Goal: Information Seeking & Learning: Learn about a topic

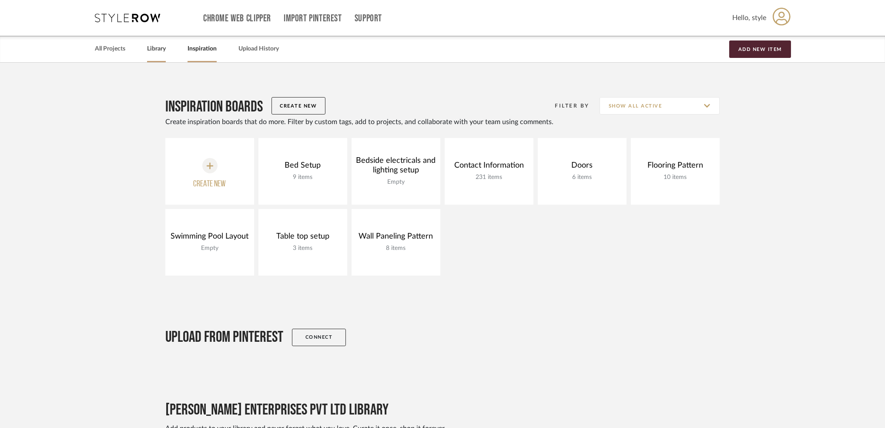
click at [161, 52] on link "Library" at bounding box center [156, 49] width 19 height 12
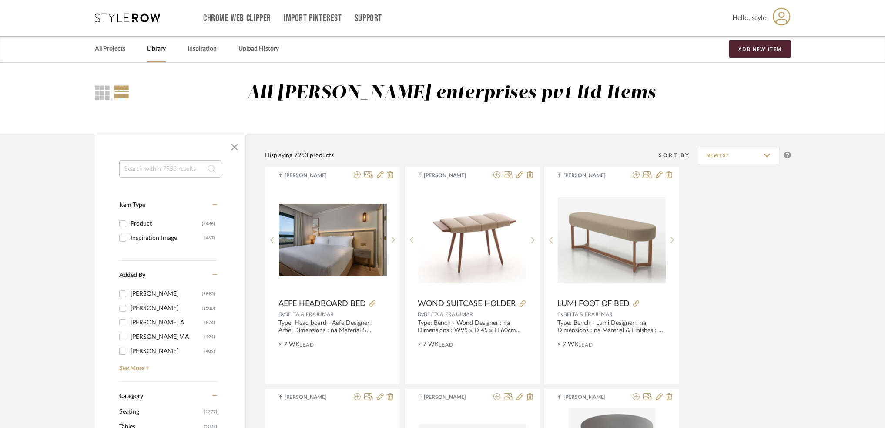
click at [144, 167] on input at bounding box center [170, 168] width 102 height 17
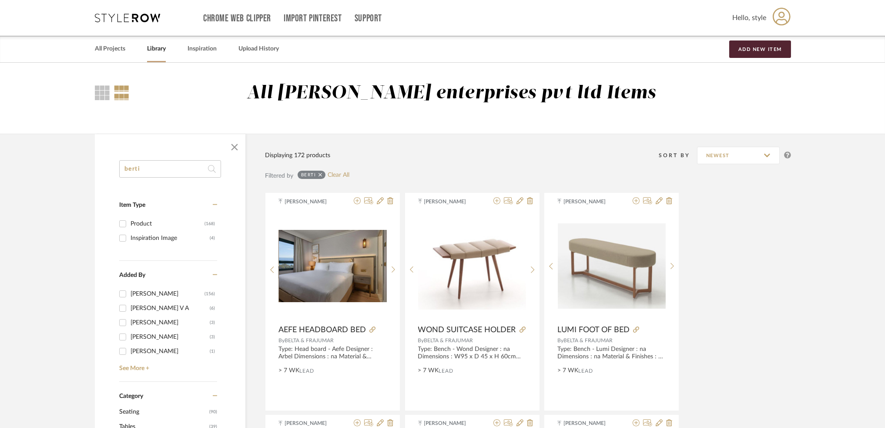
drag, startPoint x: 114, startPoint y: 171, endPoint x: 79, endPoint y: 171, distance: 35.7
type input "wood"
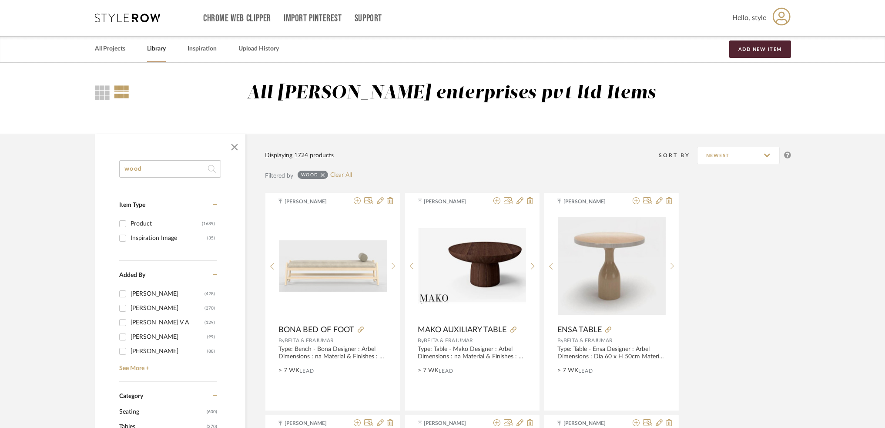
drag, startPoint x: 131, startPoint y: 166, endPoint x: 117, endPoint y: 162, distance: 14.5
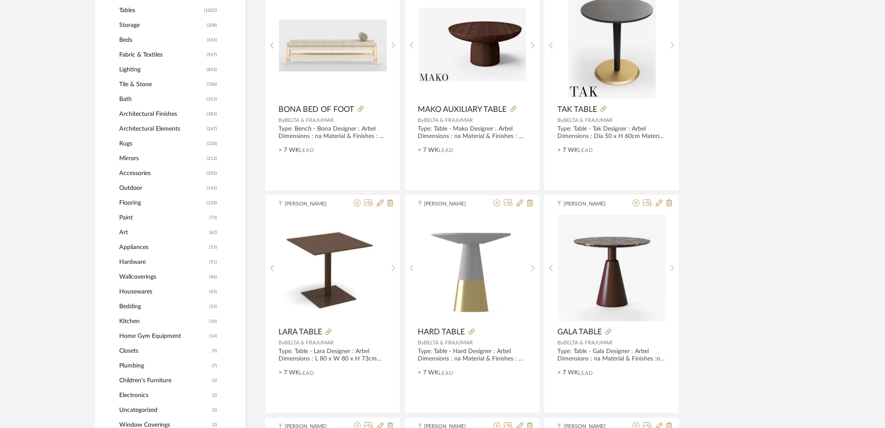
scroll to position [348, 0]
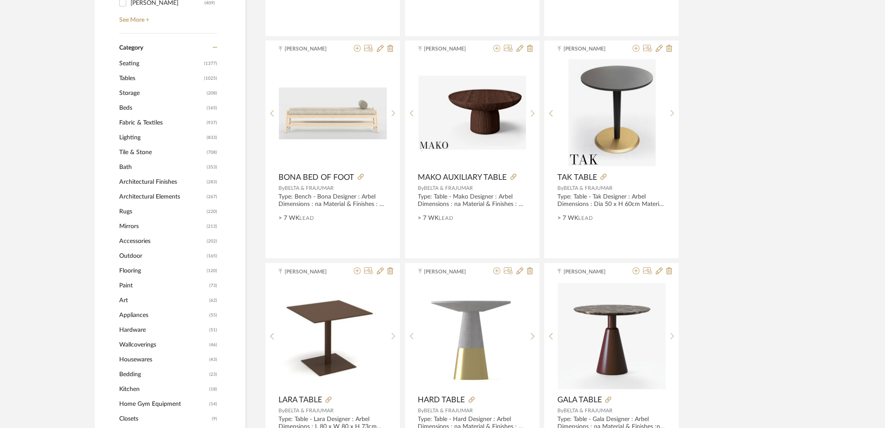
click at [166, 182] on span "Architectural Finishes" at bounding box center [161, 182] width 85 height 15
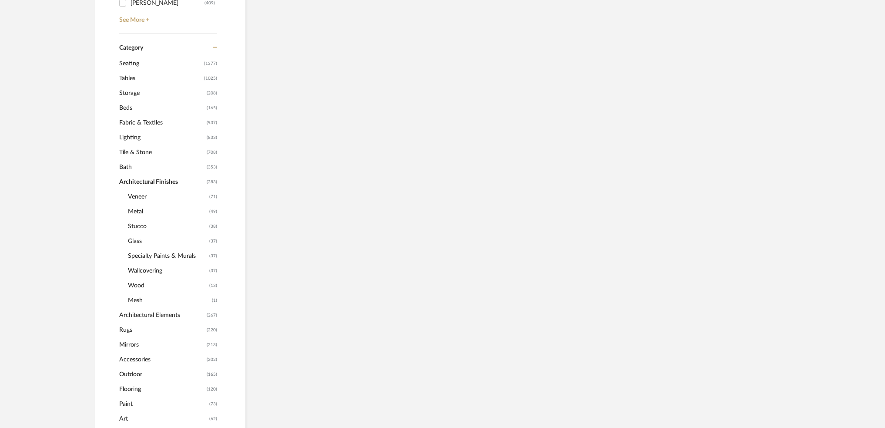
scroll to position [347, 0]
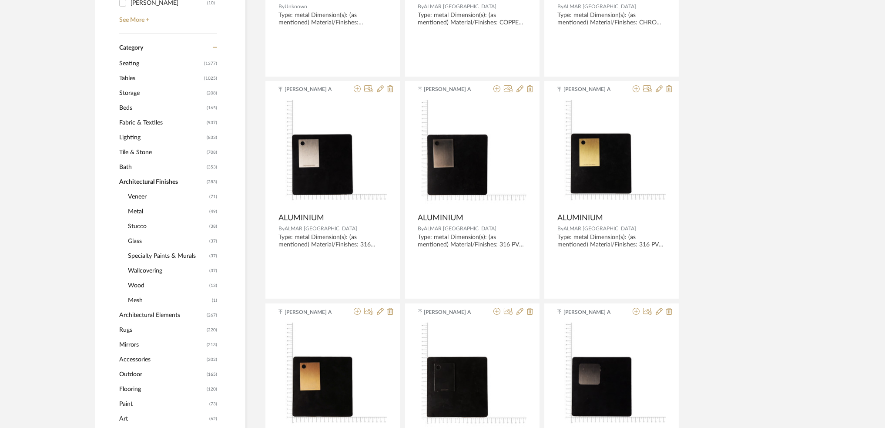
click at [147, 286] on span "Wood" at bounding box center [167, 285] width 79 height 15
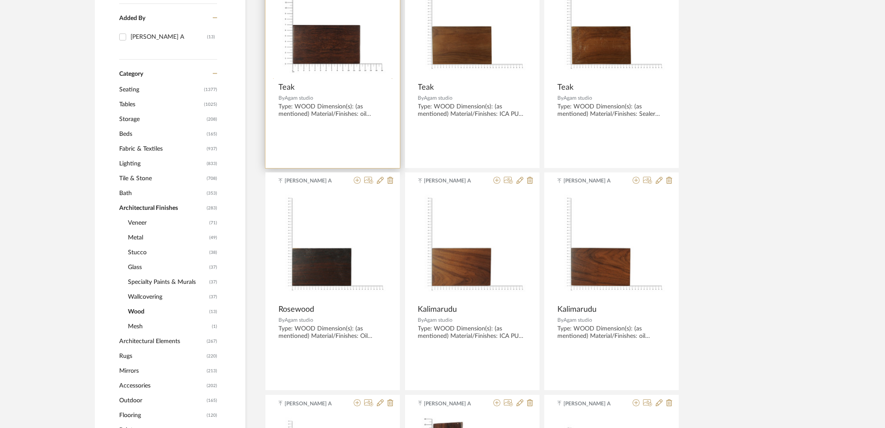
scroll to position [289, 0]
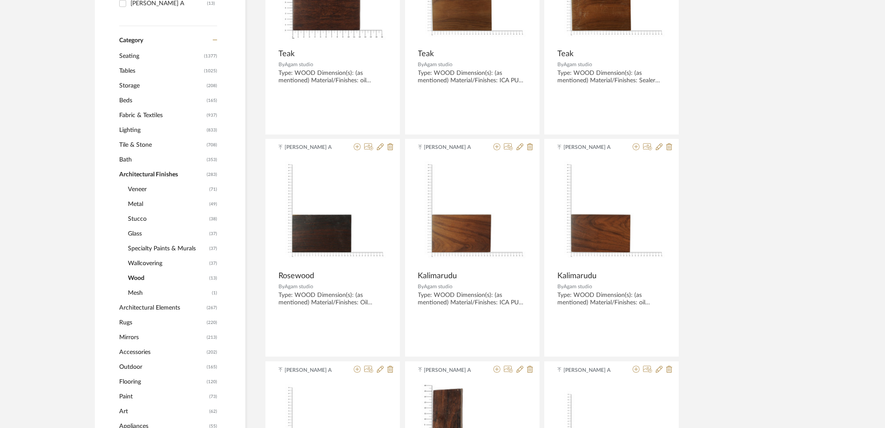
click at [165, 176] on span "Architectural Finishes" at bounding box center [161, 174] width 85 height 15
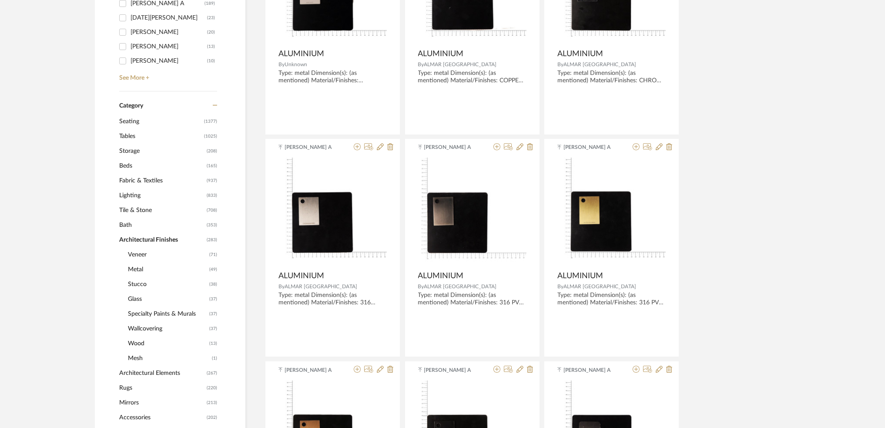
click at [151, 236] on span "Architectural Finishes" at bounding box center [161, 239] width 85 height 15
click at [135, 369] on span "Architectural Elements" at bounding box center [161, 373] width 85 height 15
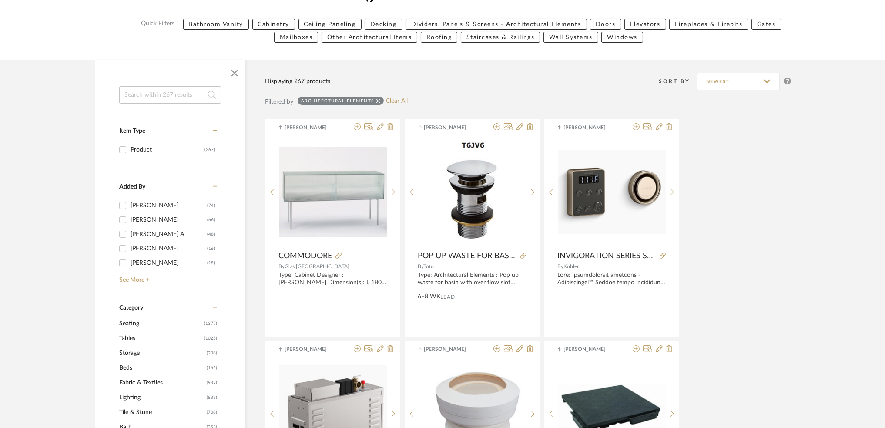
scroll to position [99, 0]
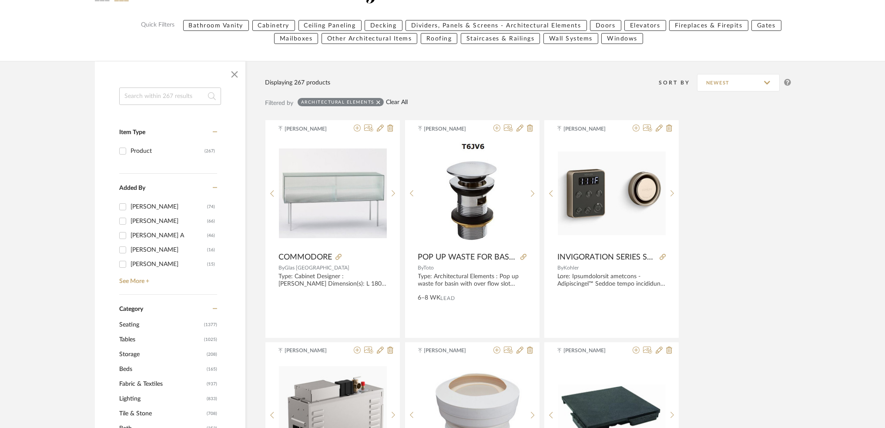
click at [392, 104] on link "Clear All" at bounding box center [397, 102] width 22 height 7
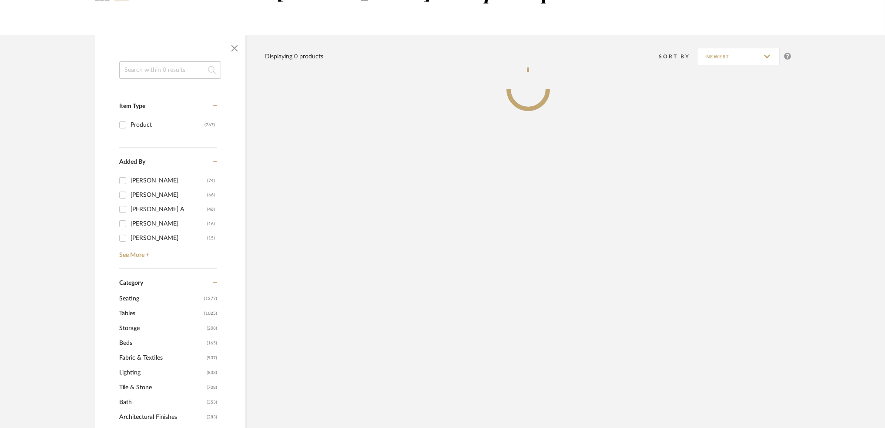
click at [169, 71] on input at bounding box center [170, 69] width 102 height 17
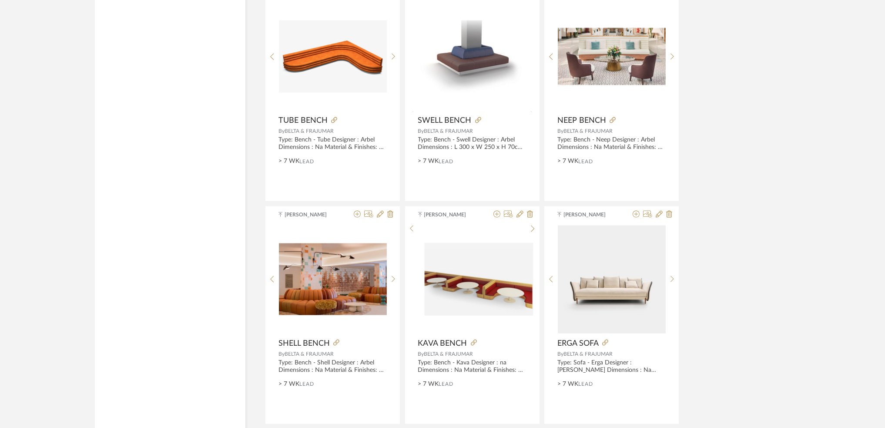
scroll to position [2523, 0]
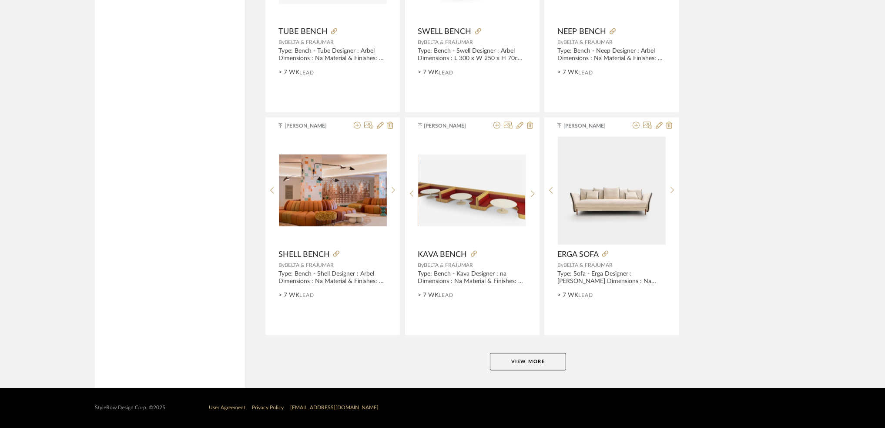
type input "berti"
click at [535, 364] on button "View More" at bounding box center [528, 361] width 76 height 17
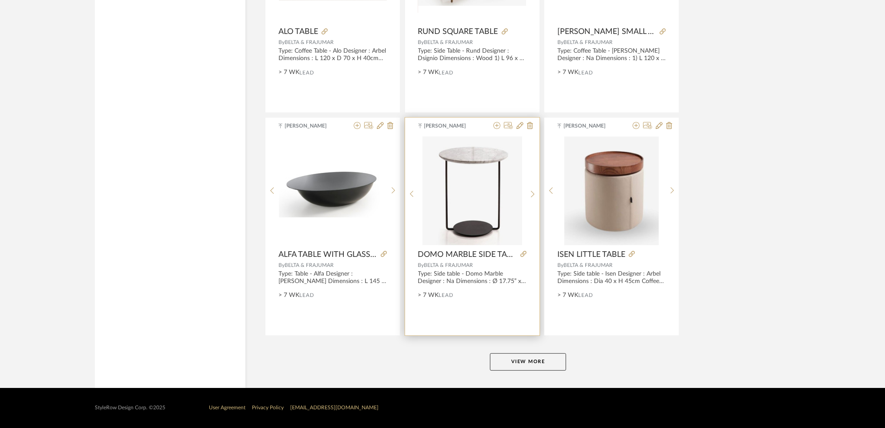
scroll to position [5195, 0]
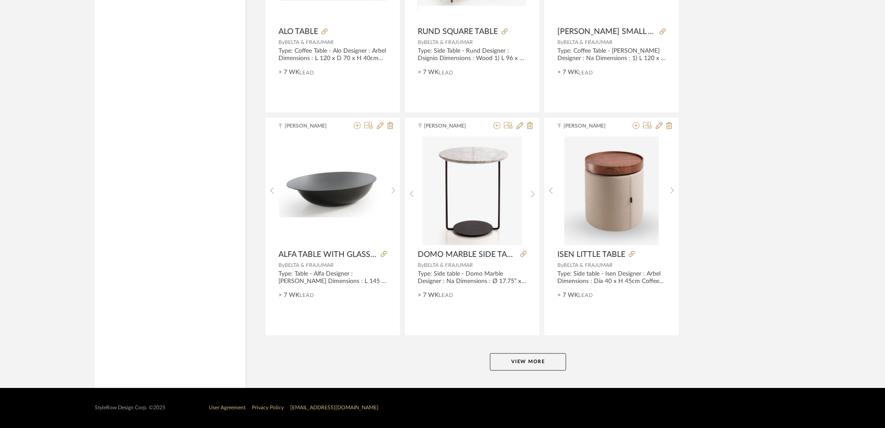
click at [510, 361] on button "View More" at bounding box center [528, 361] width 76 height 17
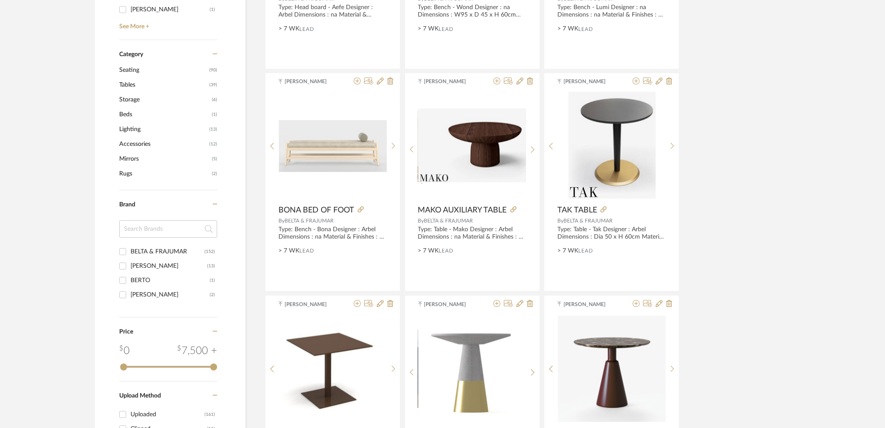
scroll to position [321, 0]
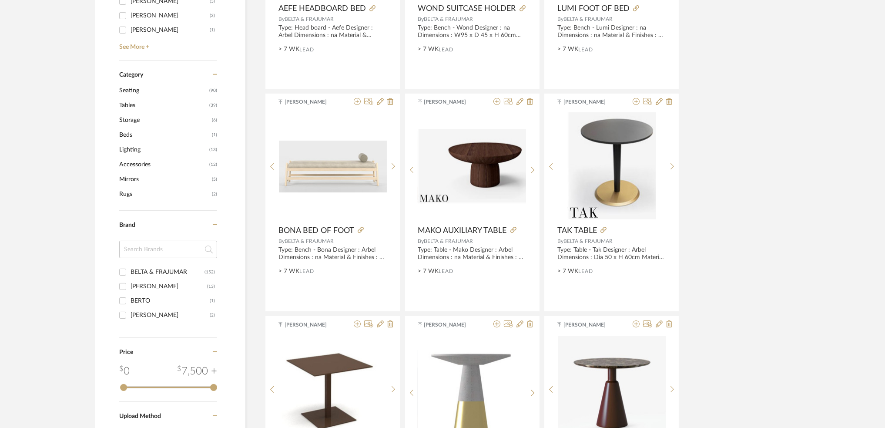
click at [174, 295] on div "BERTO" at bounding box center [170, 301] width 79 height 14
click at [130, 295] on input "BERTO (1)" at bounding box center [123, 301] width 14 height 14
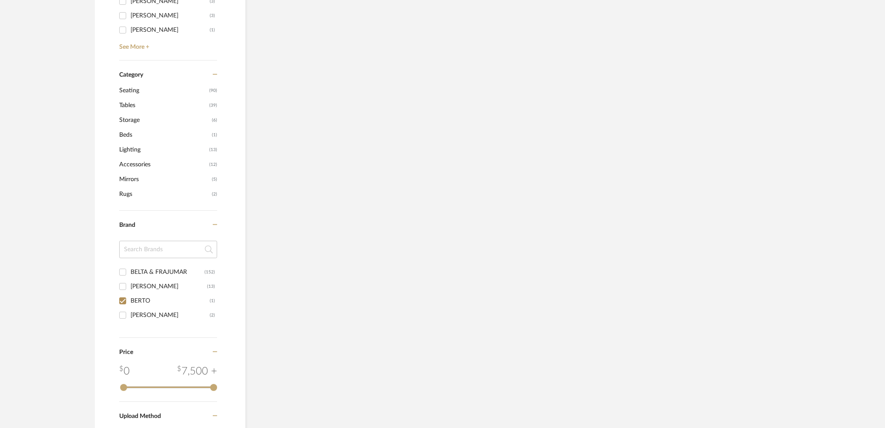
scroll to position [291, 0]
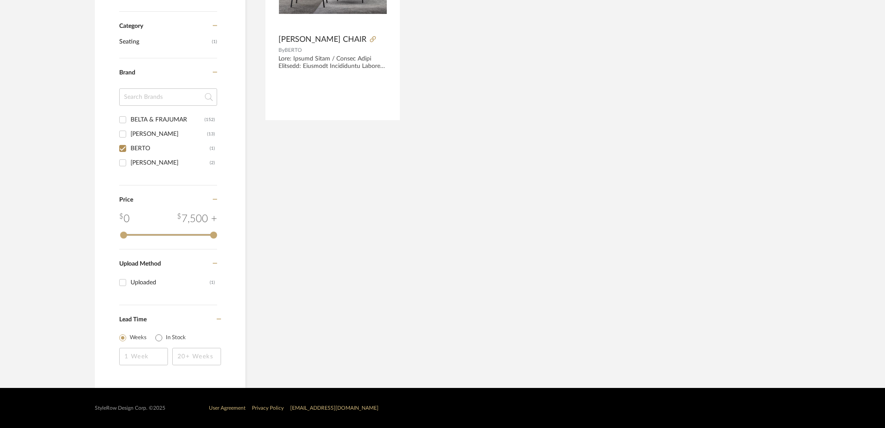
click at [124, 149] on input "BERTO (1)" at bounding box center [123, 148] width 14 height 14
checkbox input "false"
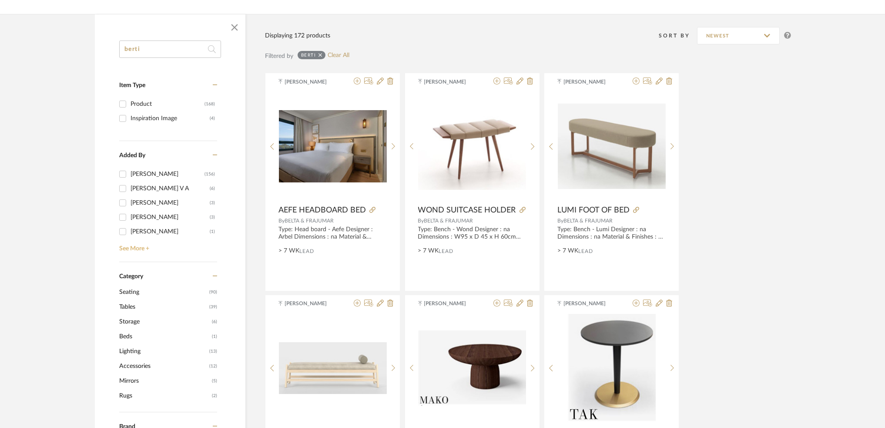
scroll to position [15, 0]
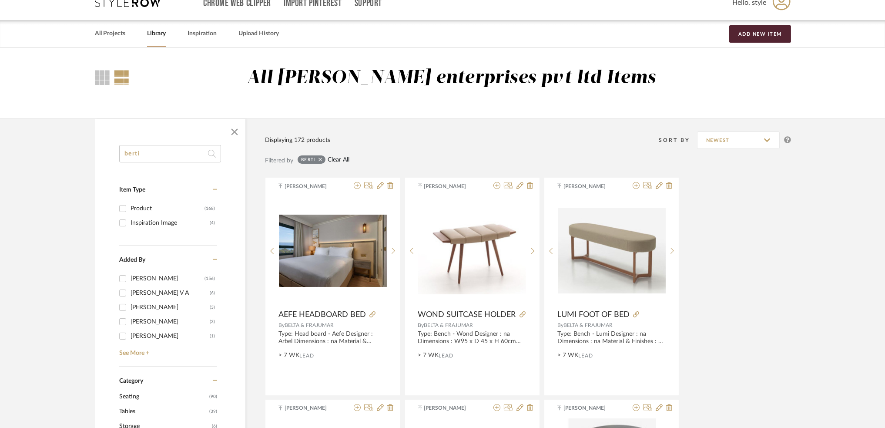
click at [335, 160] on link "Clear All" at bounding box center [339, 159] width 22 height 7
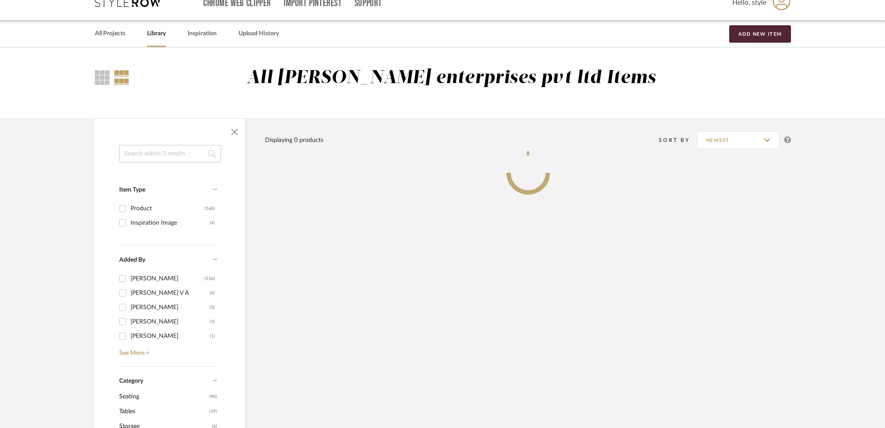
click at [154, 153] on input at bounding box center [170, 153] width 102 height 17
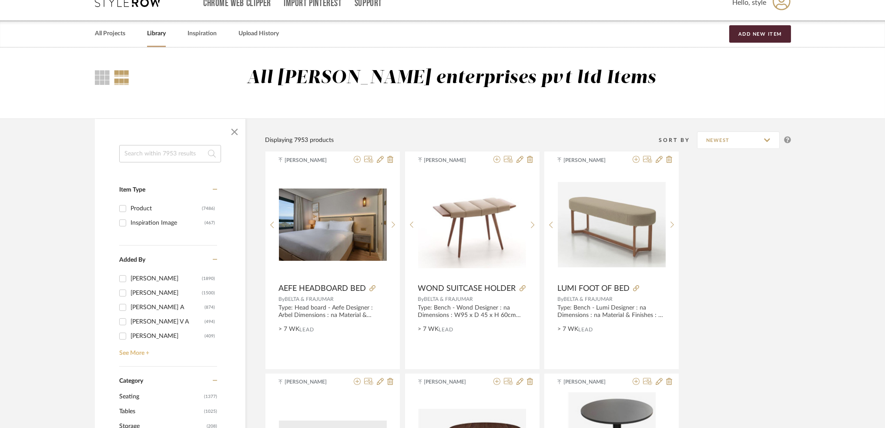
click at [126, 353] on link "See More +" at bounding box center [167, 350] width 100 height 14
click at [121, 279] on input "[PERSON_NAME] (1890)" at bounding box center [123, 279] width 14 height 14
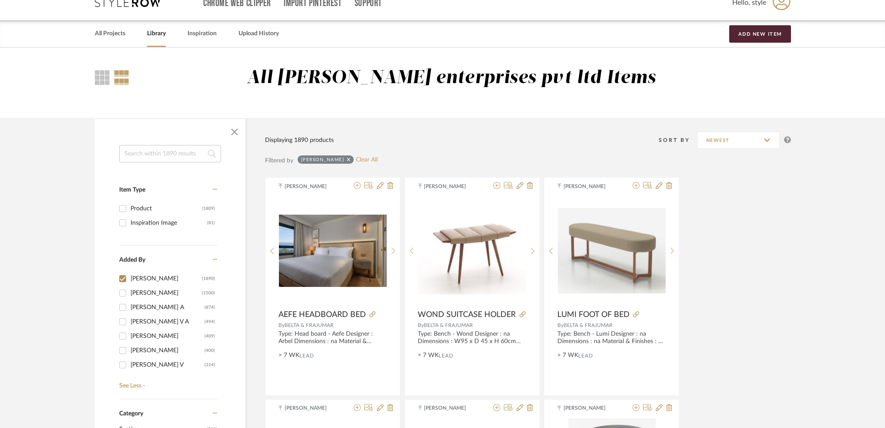
click at [122, 279] on input "[PERSON_NAME] (1890)" at bounding box center [123, 279] width 14 height 14
checkbox input "false"
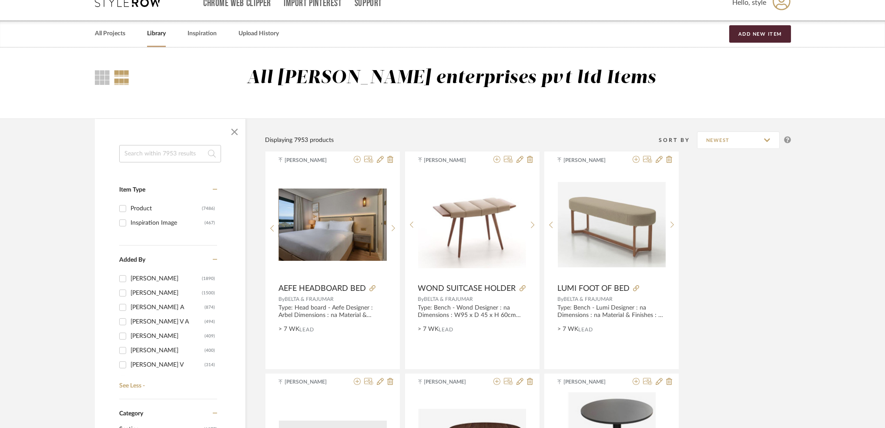
click at [152, 155] on input at bounding box center [170, 153] width 102 height 17
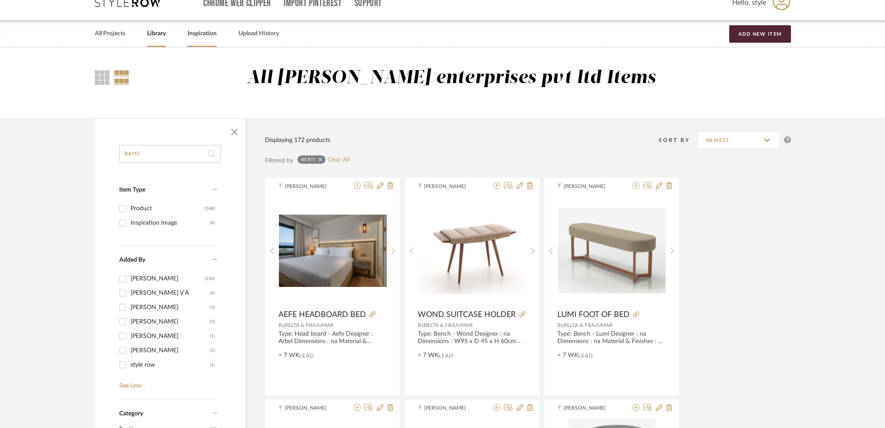
type input "berti"
click at [210, 36] on link "Inspiration" at bounding box center [202, 34] width 29 height 12
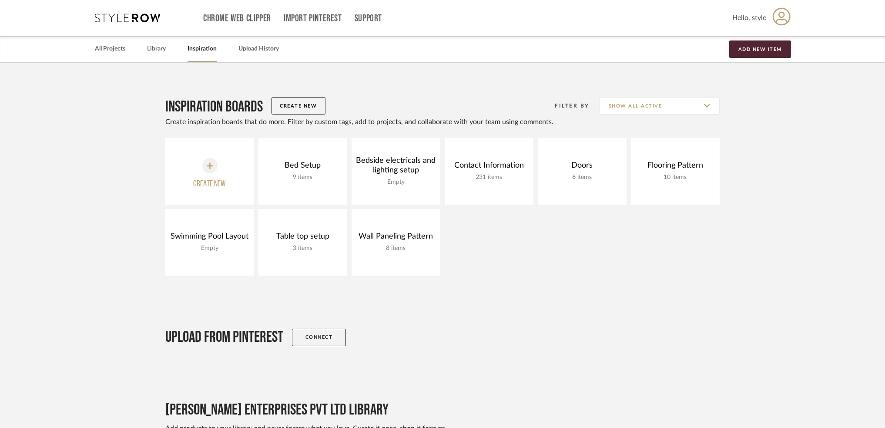
click at [197, 49] on link "Inspiration" at bounding box center [202, 49] width 29 height 12
click at [153, 49] on link "Library" at bounding box center [156, 49] width 19 height 12
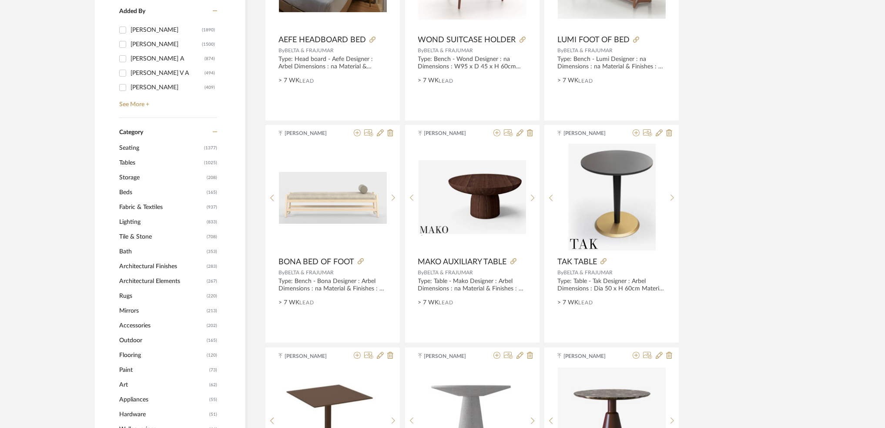
scroll to position [116, 0]
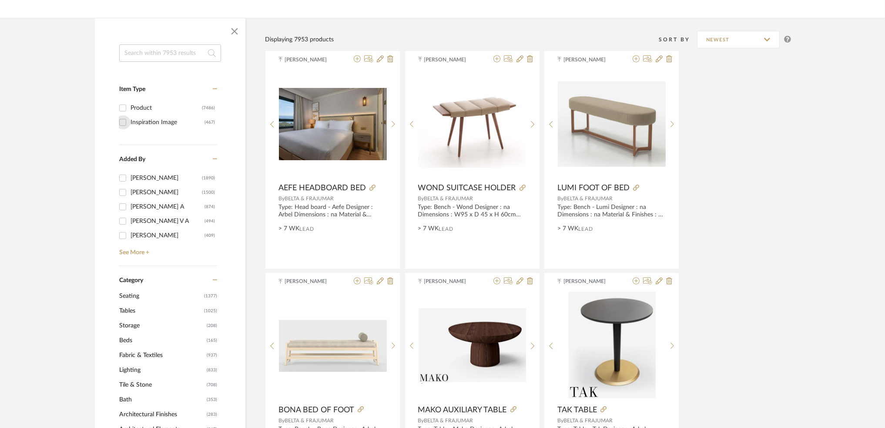
click at [124, 119] on input "Inspiration Image (467)" at bounding box center [123, 122] width 14 height 14
checkbox input "true"
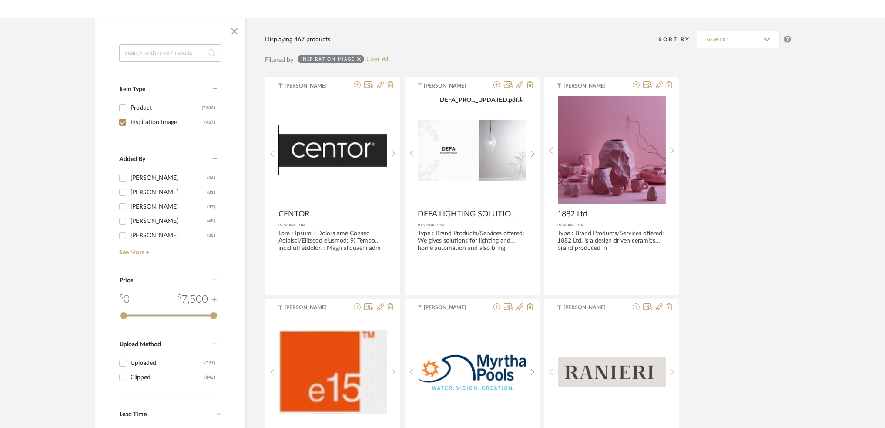
click at [165, 50] on input at bounding box center [170, 52] width 102 height 17
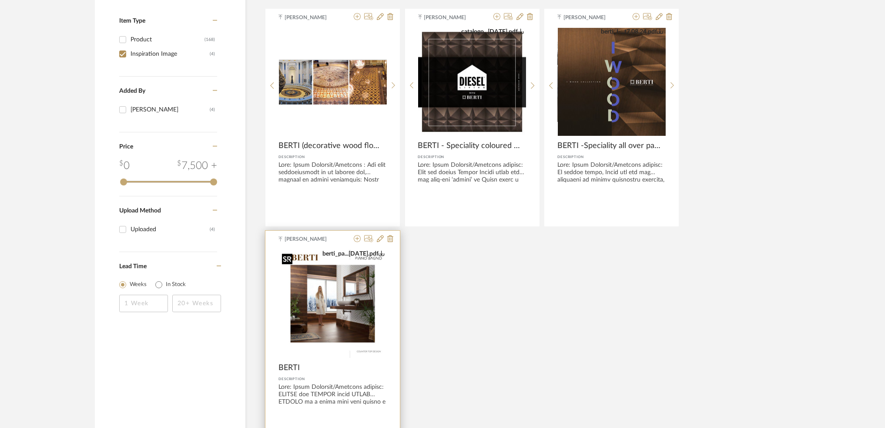
scroll to position [88, 0]
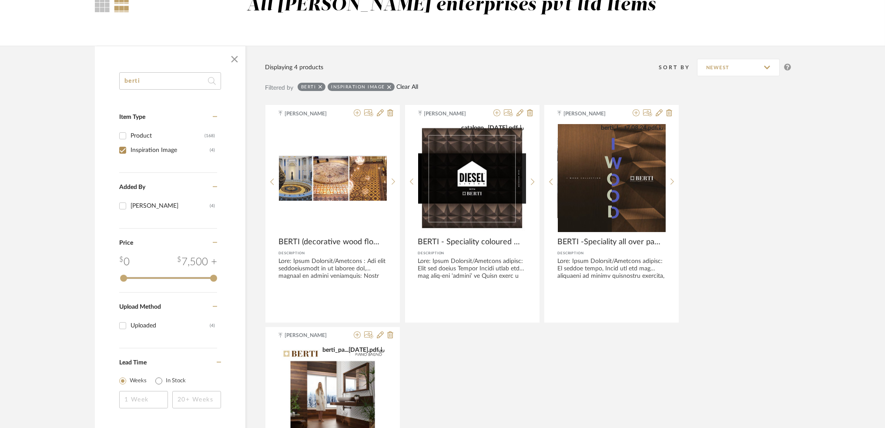
type input "berti"
click at [406, 85] on link "Clear All" at bounding box center [408, 87] width 22 height 7
checkbox input "false"
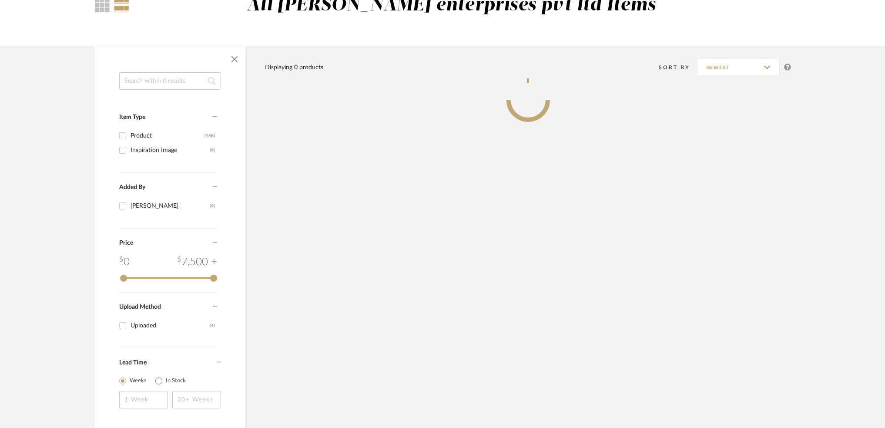
click at [140, 77] on input at bounding box center [170, 80] width 102 height 17
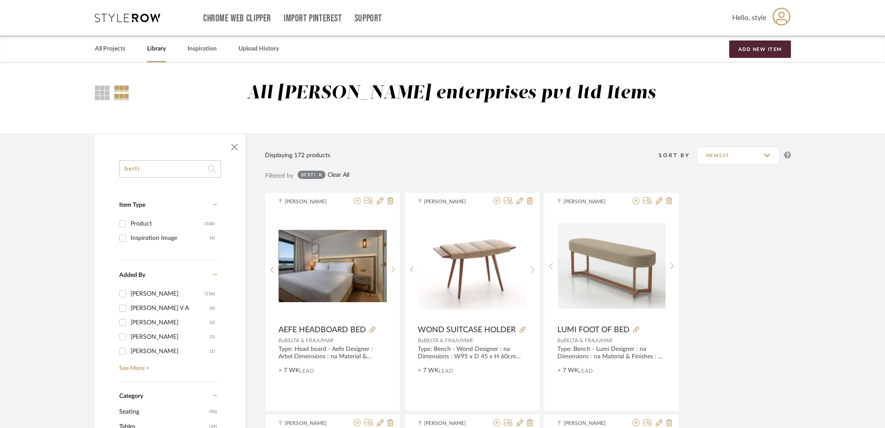
type input "berti"
click at [346, 171] on link "Clear All" at bounding box center [339, 174] width 22 height 7
